Goal: Task Accomplishment & Management: Manage account settings

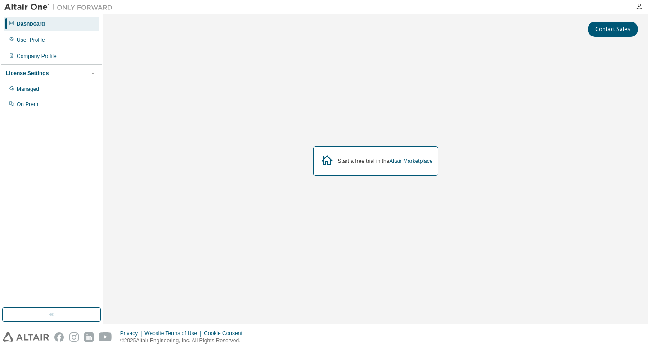
click at [544, 177] on div "Start a free trial in the Altair Marketplace" at bounding box center [376, 161] width 536 height 228
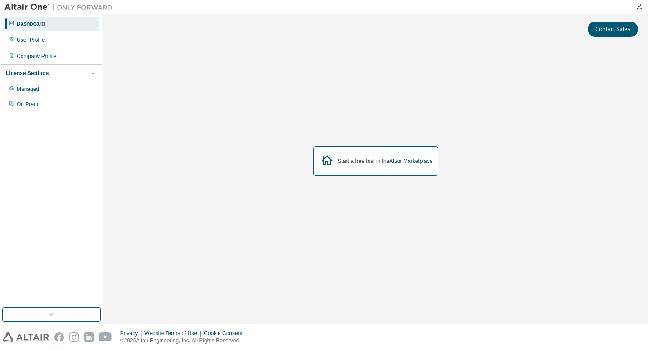
click at [63, 48] on div "Dashboard User Profile Company Profile License Settings Managed On Prem" at bounding box center [51, 64] width 100 height 97
click at [63, 40] on div "User Profile" at bounding box center [52, 40] width 96 height 14
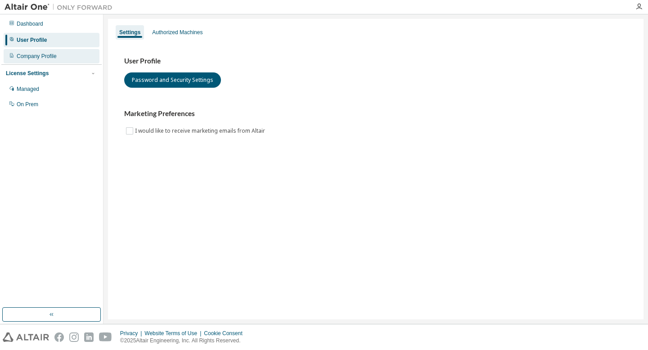
click at [63, 54] on div "Company Profile" at bounding box center [52, 56] width 96 height 14
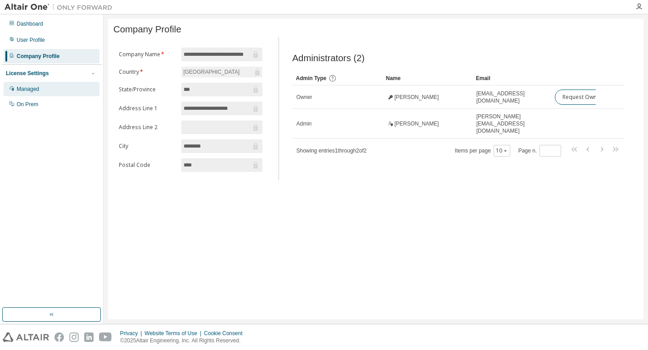
click at [49, 85] on div "Managed" at bounding box center [52, 89] width 96 height 14
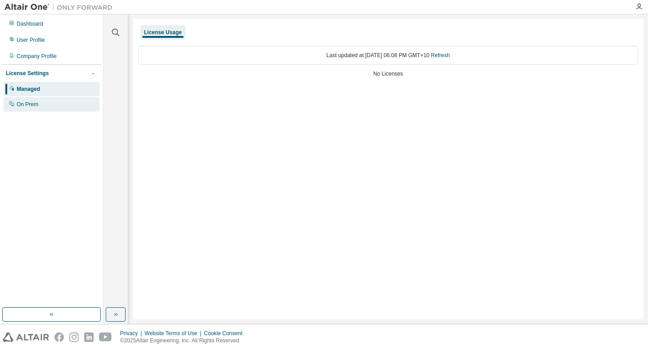
click at [56, 109] on div "On Prem" at bounding box center [52, 104] width 96 height 14
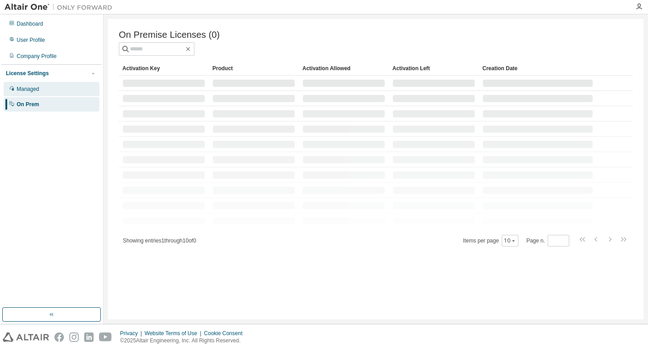
click at [58, 95] on div "Managed" at bounding box center [52, 89] width 96 height 14
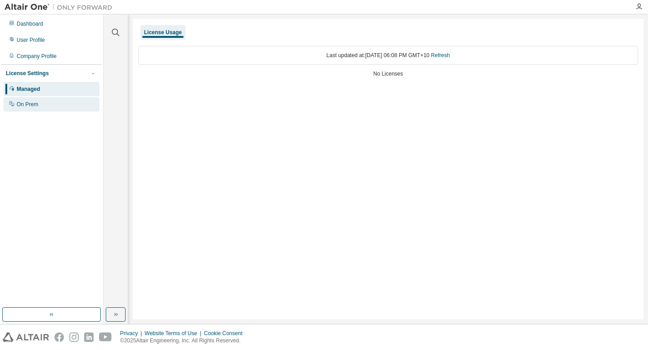
click at [27, 104] on div "On Prem" at bounding box center [28, 104] width 22 height 7
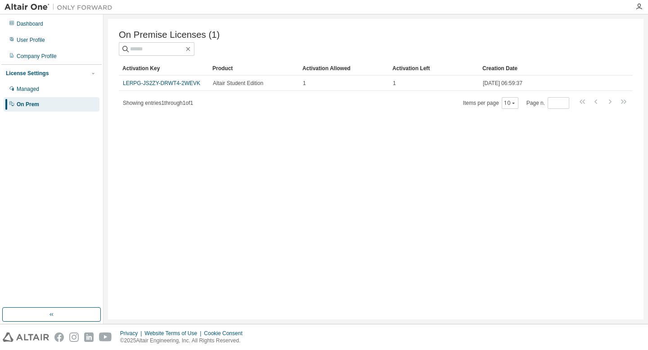
click at [47, 77] on div "License Settings Managed On Prem" at bounding box center [51, 88] width 100 height 48
click at [47, 59] on div "Company Profile" at bounding box center [37, 56] width 40 height 7
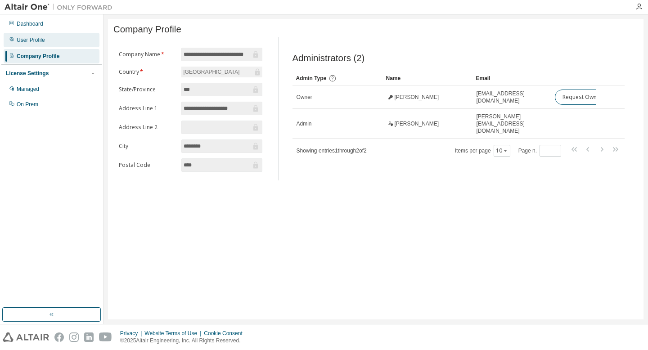
click at [49, 39] on div "User Profile" at bounding box center [52, 40] width 96 height 14
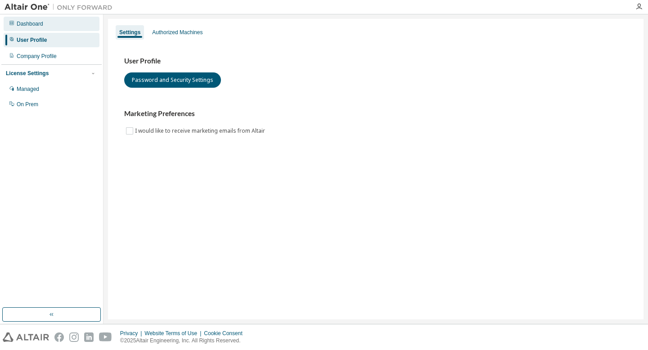
click at [52, 23] on div "Dashboard" at bounding box center [52, 24] width 96 height 14
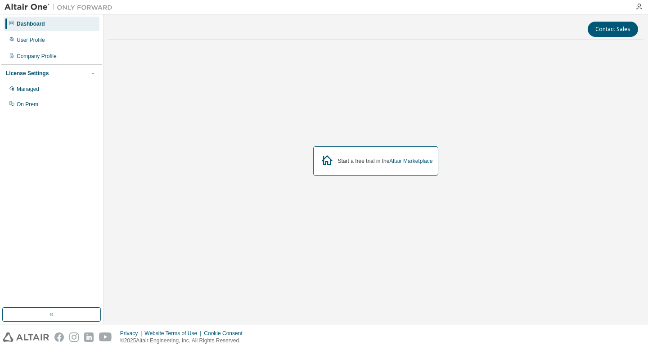
click at [360, 163] on div "Start a free trial in the Altair Marketplace" at bounding box center [385, 161] width 95 height 7
click at [390, 160] on div "Start a free trial in the Altair Marketplace" at bounding box center [385, 161] width 95 height 7
click at [414, 160] on link "Altair Marketplace" at bounding box center [411, 161] width 43 height 6
click at [45, 43] on div "User Profile" at bounding box center [31, 39] width 28 height 7
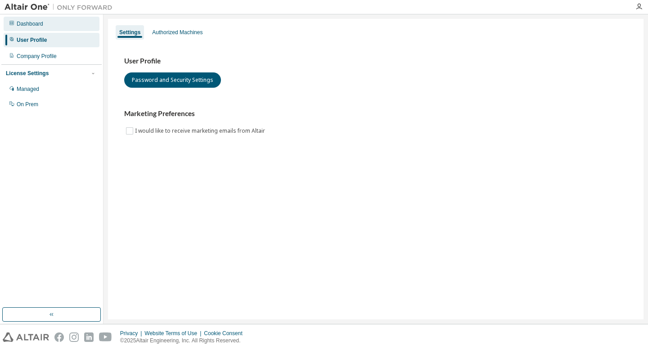
click at [46, 25] on div "Dashboard" at bounding box center [52, 24] width 96 height 14
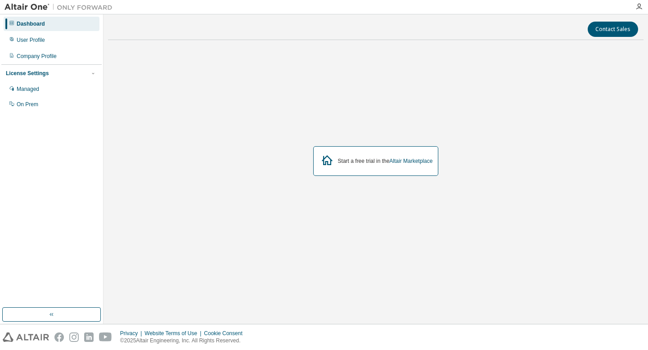
click at [49, 47] on div "Dashboard User Profile Company Profile License Settings Managed On Prem" at bounding box center [51, 64] width 100 height 97
click at [49, 42] on div "User Profile" at bounding box center [52, 40] width 96 height 14
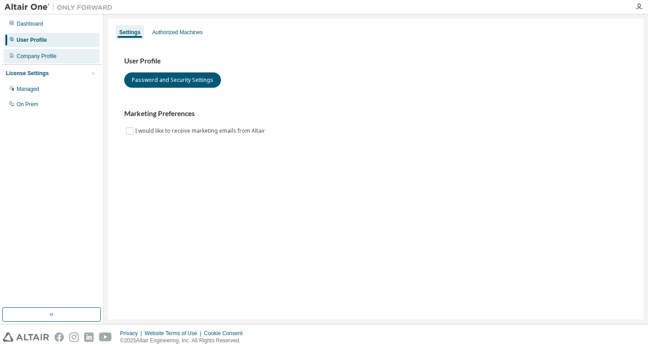
click at [70, 54] on div "Company Profile" at bounding box center [52, 56] width 96 height 14
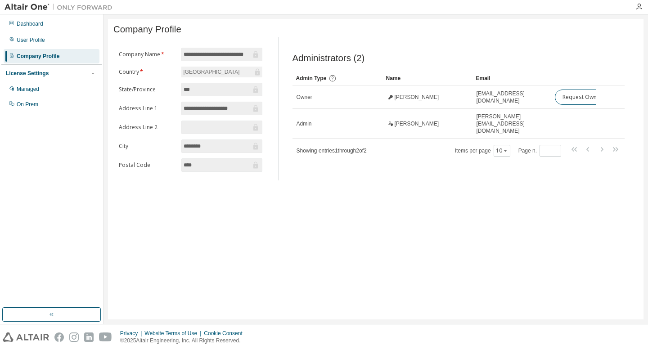
click at [45, 70] on div "License Settings" at bounding box center [27, 73] width 43 height 7
click at [45, 75] on div "License Settings" at bounding box center [27, 73] width 43 height 7
click at [44, 90] on div "Managed" at bounding box center [52, 89] width 96 height 14
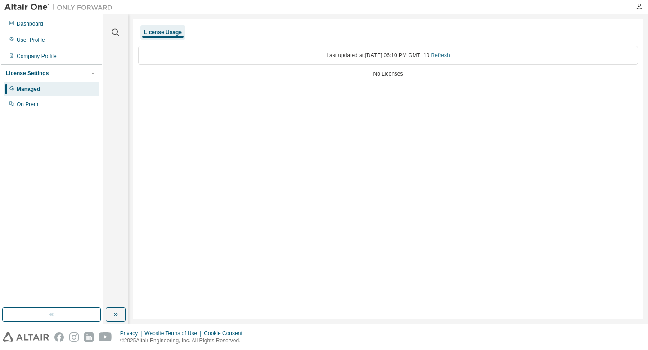
click at [450, 57] on link "Refresh" at bounding box center [440, 55] width 19 height 6
click at [48, 105] on div "On Prem" at bounding box center [52, 104] width 96 height 14
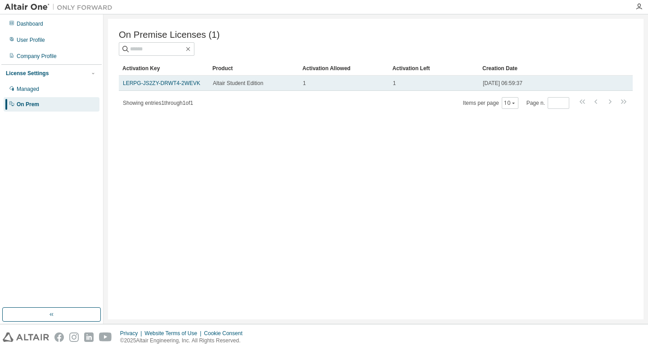
click at [229, 86] on span "Altair Student Edition" at bounding box center [238, 83] width 50 height 7
click at [190, 85] on link "LERPG-JS2ZY-DRWT4-2WEVK" at bounding box center [161, 83] width 77 height 6
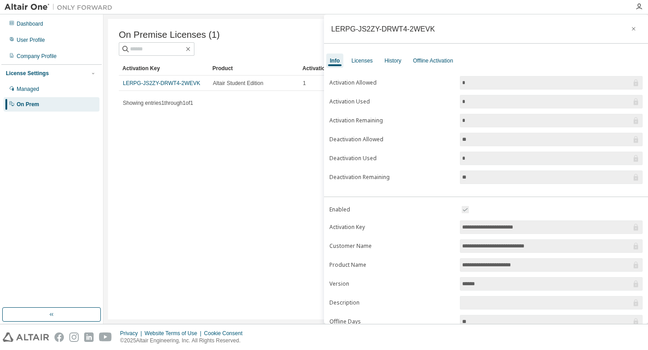
click at [470, 84] on input "*" at bounding box center [546, 82] width 169 height 9
click at [635, 80] on icon at bounding box center [636, 82] width 9 height 9
click at [571, 100] on input "*" at bounding box center [546, 101] width 169 height 9
click at [534, 135] on input "**" at bounding box center [546, 139] width 169 height 9
click at [536, 168] on form "Activation Allowed * Activation Used * Activation Remaining * Deactivation Allo…" at bounding box center [486, 130] width 313 height 108
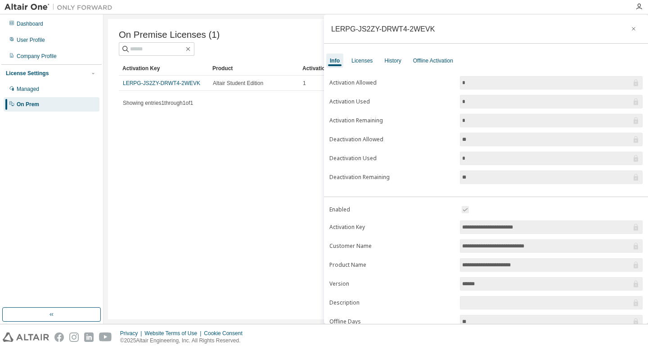
click at [532, 194] on div "**********" at bounding box center [486, 229] width 324 height 320
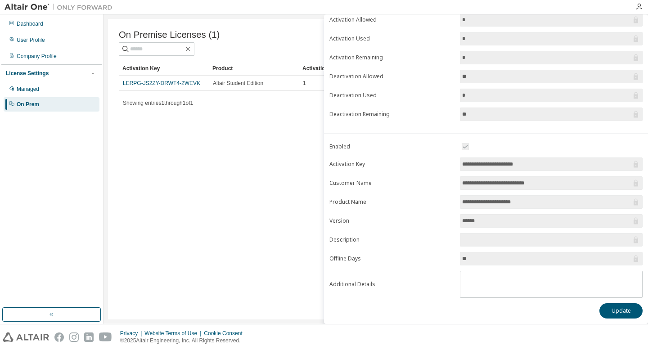
scroll to position [65, 0]
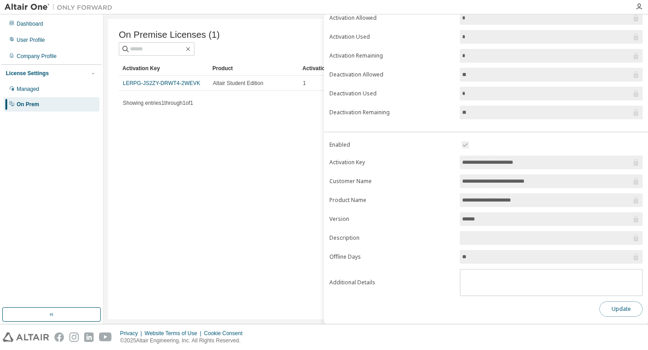
click at [628, 310] on button "Update" at bounding box center [621, 309] width 43 height 15
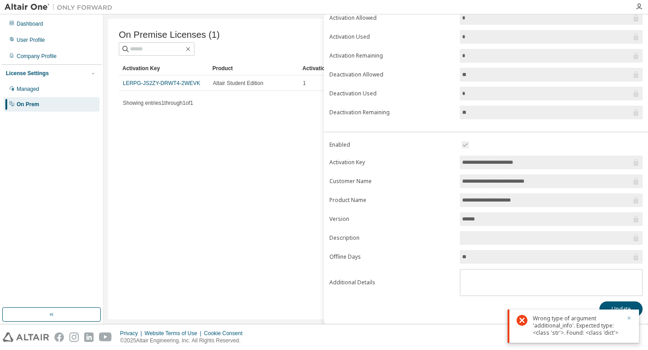
click at [630, 317] on icon "button" at bounding box center [629, 318] width 5 height 5
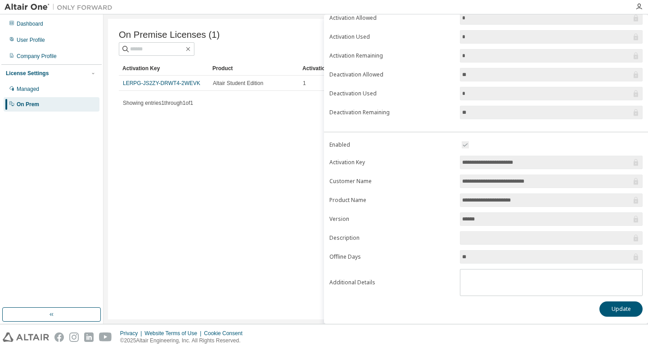
click at [55, 81] on div "License Settings Managed On Prem" at bounding box center [51, 88] width 100 height 48
click at [55, 86] on div "Managed" at bounding box center [52, 89] width 96 height 14
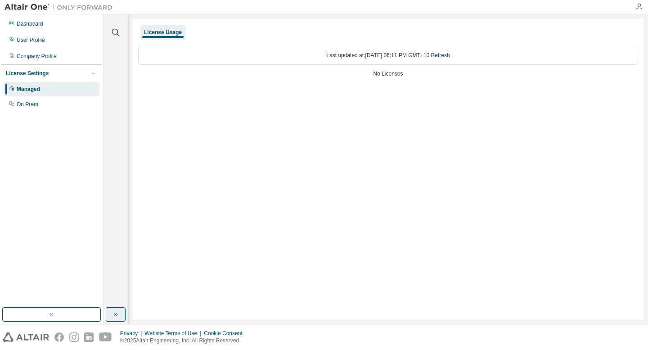
click at [115, 317] on icon "button" at bounding box center [115, 314] width 7 height 7
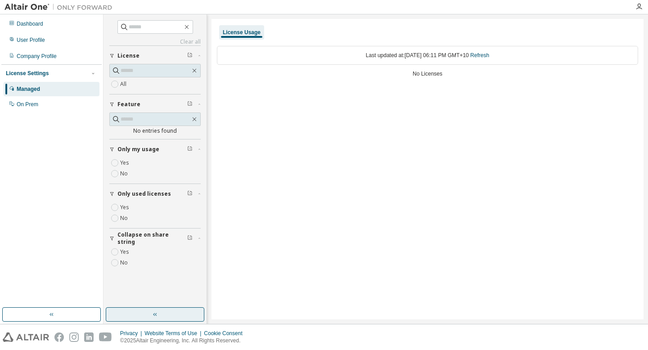
click at [126, 83] on label "All" at bounding box center [124, 84] width 8 height 11
click at [124, 172] on label "No" at bounding box center [124, 173] width 9 height 11
click at [190, 27] on icon "button" at bounding box center [186, 26] width 7 height 7
click at [193, 26] on span at bounding box center [156, 27] width 76 height 14
click at [68, 28] on div "Dashboard" at bounding box center [52, 24] width 96 height 14
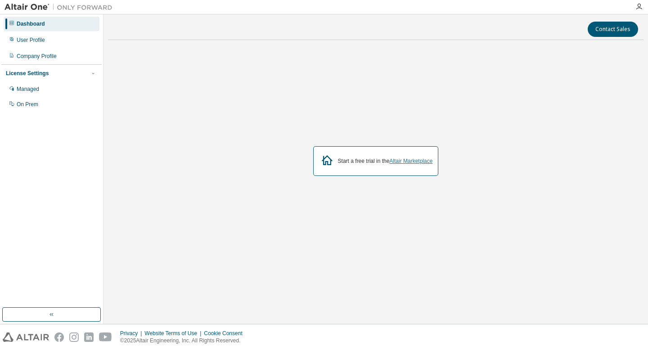
click at [411, 163] on link "Altair Marketplace" at bounding box center [411, 161] width 43 height 6
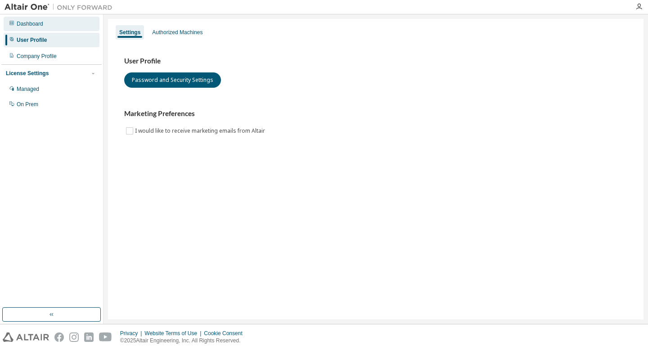
click at [85, 24] on div "Dashboard" at bounding box center [52, 24] width 96 height 14
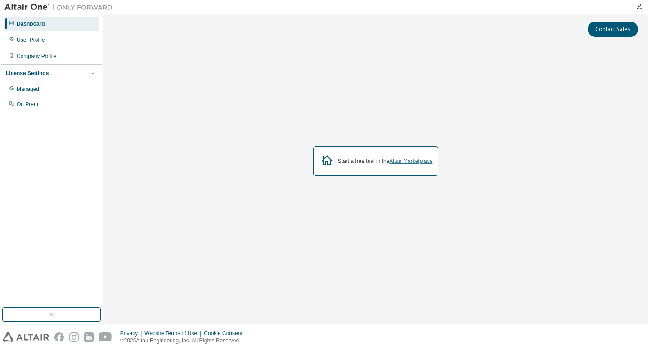
click at [412, 159] on link "Altair Marketplace" at bounding box center [411, 161] width 43 height 6
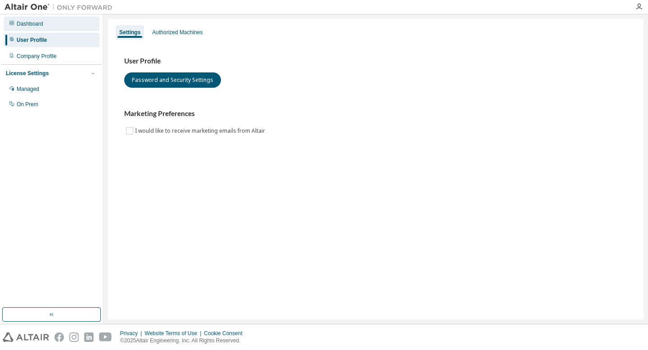
click at [45, 19] on div "Dashboard" at bounding box center [52, 24] width 96 height 14
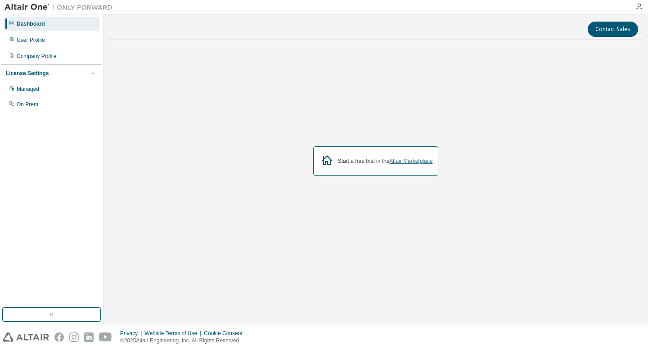
click at [419, 162] on link "Altair Marketplace" at bounding box center [411, 161] width 43 height 6
